Goal: Transaction & Acquisition: Subscribe to service/newsletter

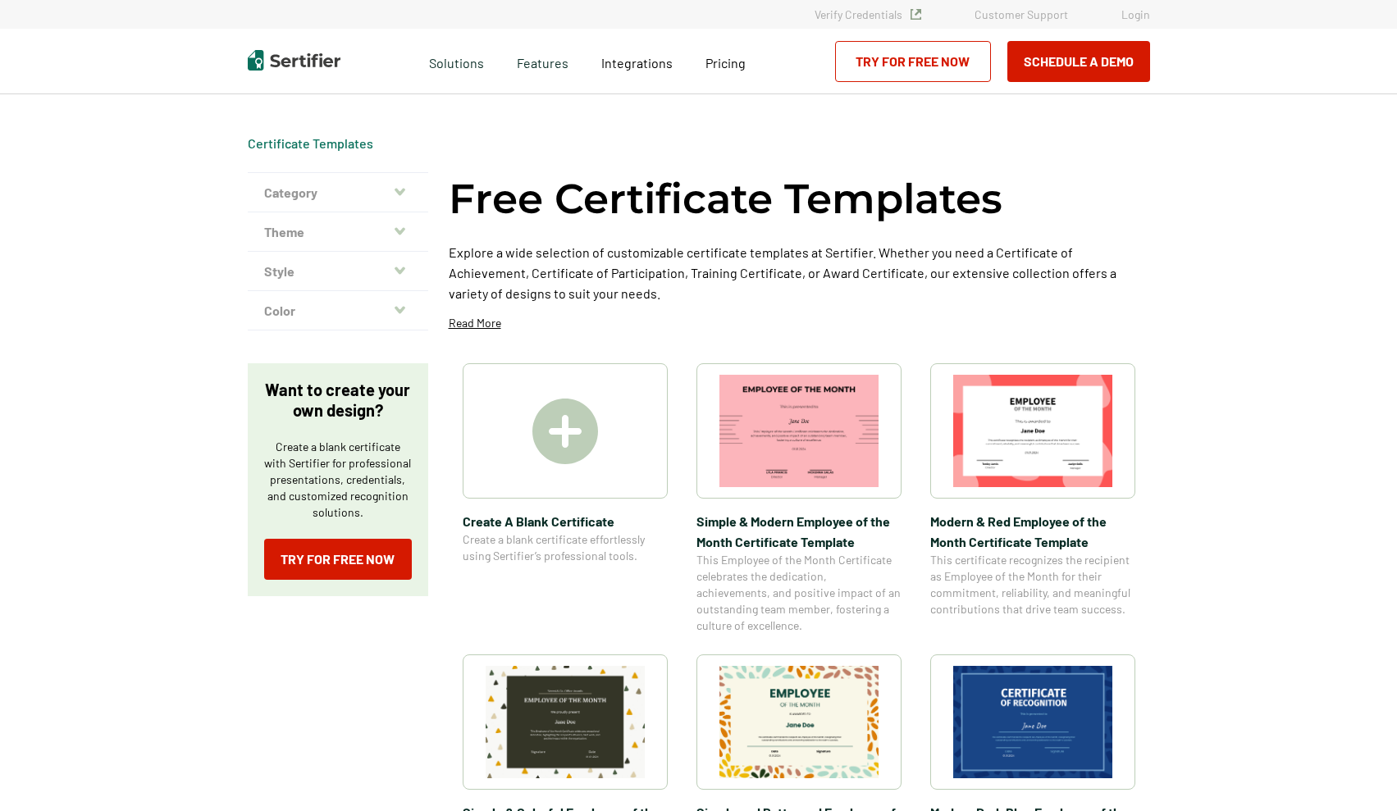
click at [889, 65] on link "Try for Free Now" at bounding box center [913, 61] width 156 height 41
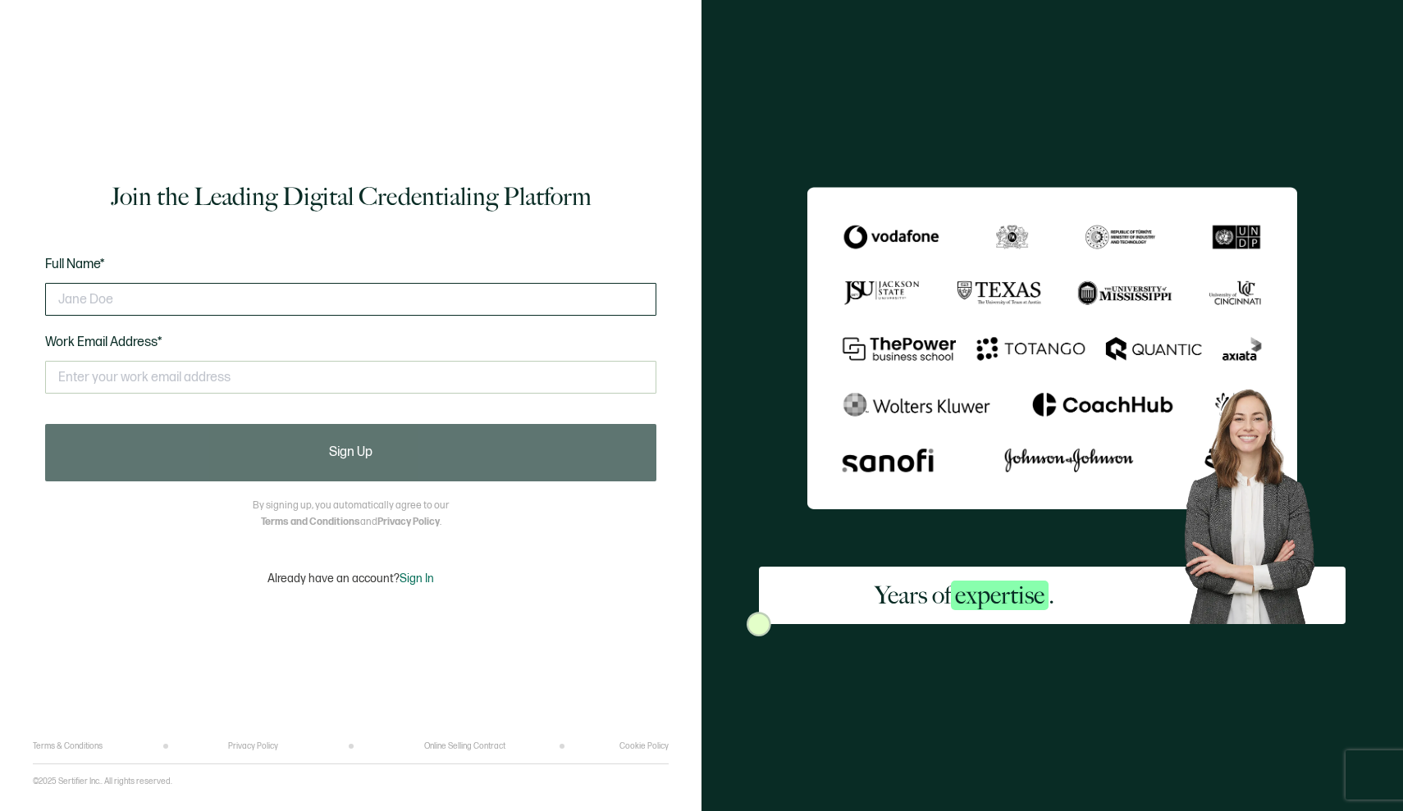
drag, startPoint x: 416, startPoint y: 573, endPoint x: 419, endPoint y: 307, distance: 266.6
click at [420, 307] on div "Join the Leading Digital Credentialing Platform Full Name* Work Email Address* …" at bounding box center [351, 383] width 636 height 717
type input "NAYELIV RAMIREZ"
click at [180, 377] on input "NAYELIRAMIREZ11192GMAIL.COM" at bounding box center [350, 377] width 611 height 33
click at [263, 376] on input "NAYELIRAMIREZ1119@GMAIL.COM" at bounding box center [350, 377] width 611 height 33
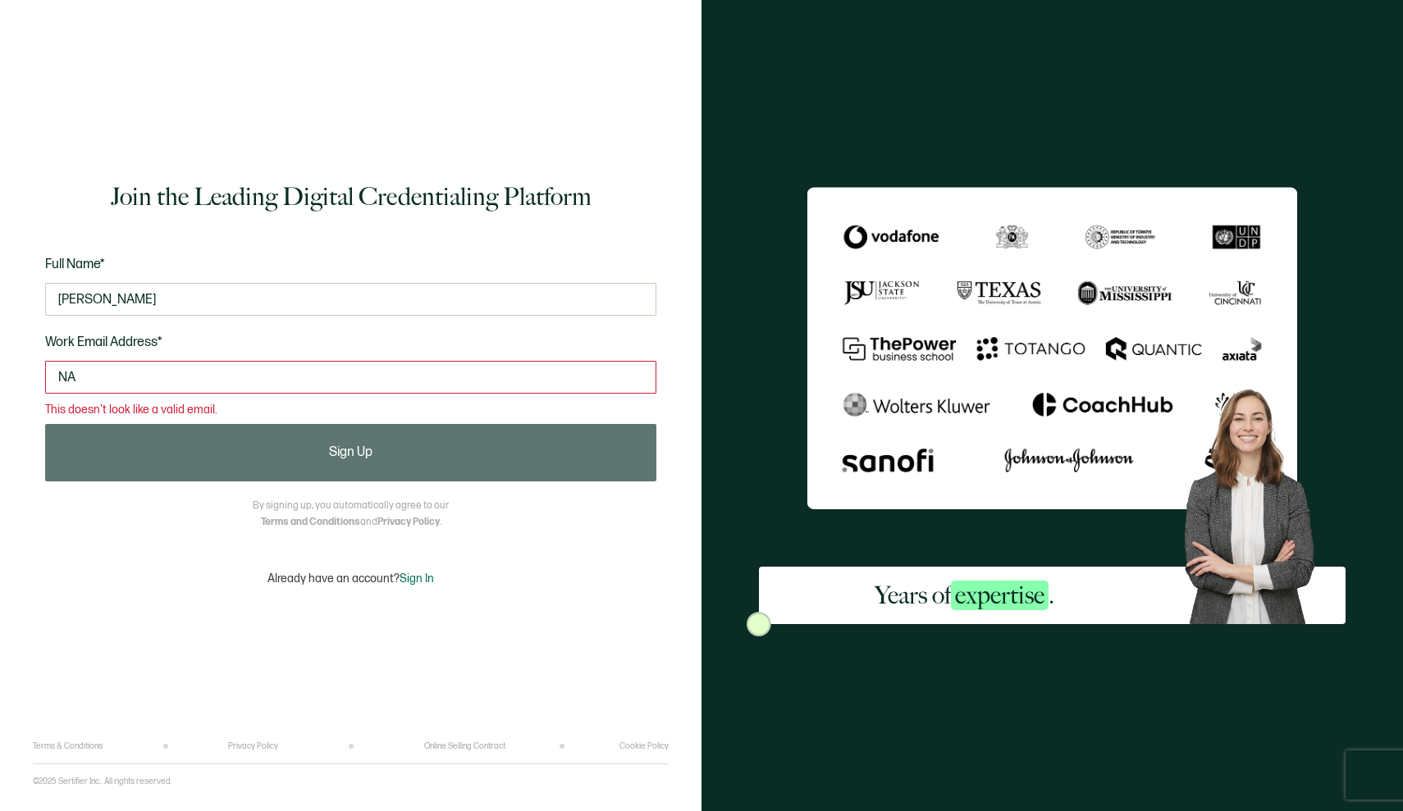
type input "N"
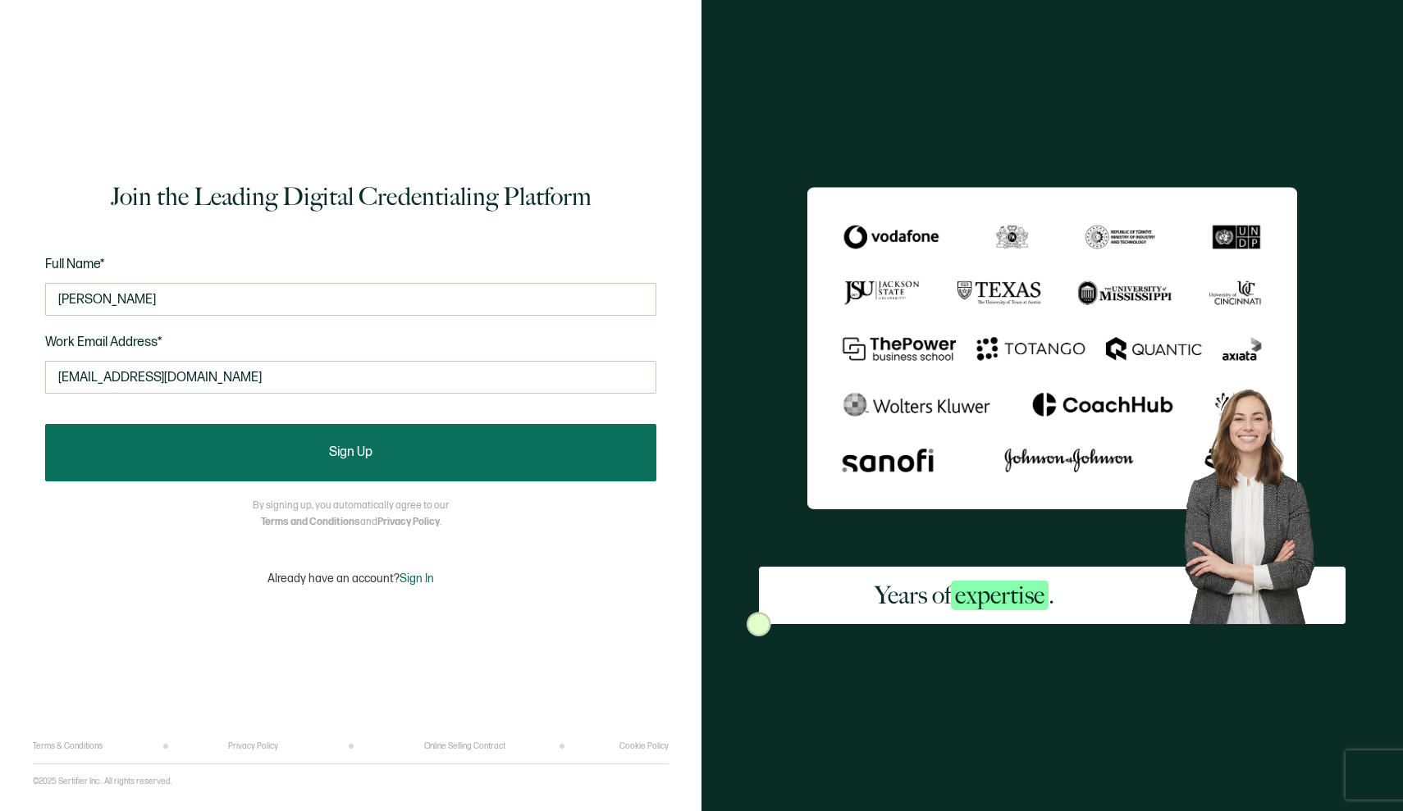
type input "nayeliramirez1119@gmail.com"
click at [226, 455] on button "Sign Up" at bounding box center [350, 452] width 611 height 57
